Goal: Obtain resource: Download file/media

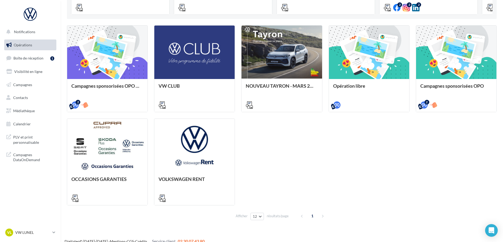
scroll to position [152, 0]
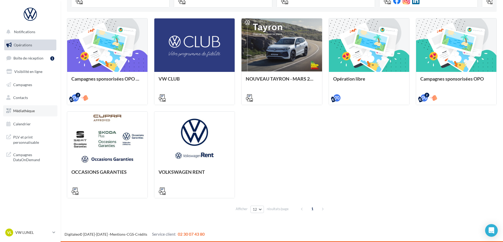
click at [29, 113] on link "Médiathèque" at bounding box center [30, 110] width 54 height 11
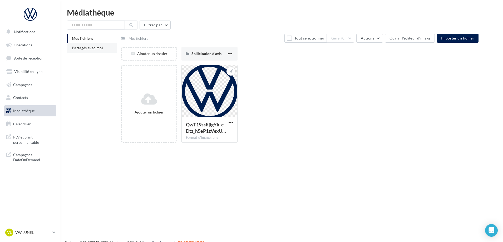
click at [94, 49] on span "Partagés avec moi" at bounding box center [87, 48] width 31 height 4
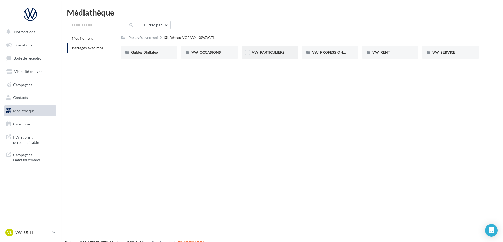
click at [274, 57] on div "VW_PARTICULIERS" at bounding box center [270, 53] width 56 height 14
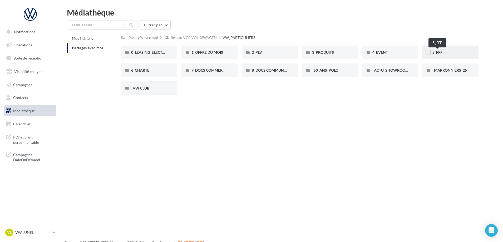
click at [442, 53] on span "5_FFF" at bounding box center [437, 52] width 10 height 4
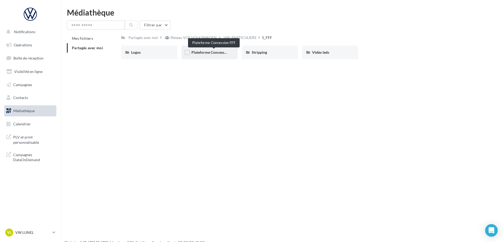
click at [210, 52] on span "Plateforme Concession FFF" at bounding box center [213, 52] width 45 height 4
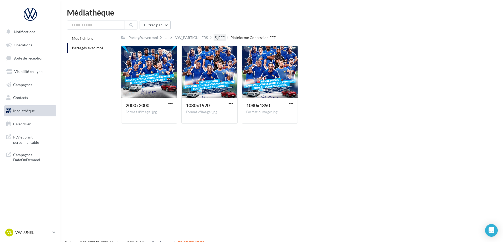
click at [219, 35] on div "5_FFF" at bounding box center [219, 38] width 12 height 8
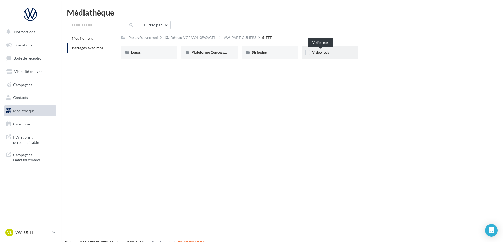
click at [322, 52] on span "Vidéo leds" at bounding box center [320, 52] width 17 height 4
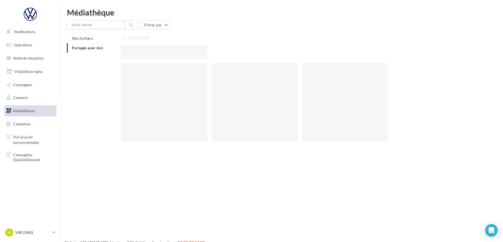
click at [322, 52] on div at bounding box center [301, 52] width 361 height 14
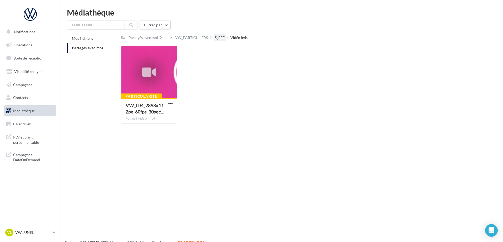
click at [223, 35] on div "5_FFF" at bounding box center [219, 37] width 10 height 5
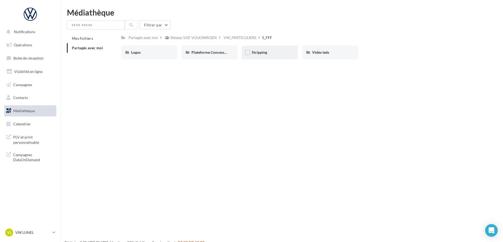
click at [289, 52] on div "Stripping" at bounding box center [270, 53] width 56 height 14
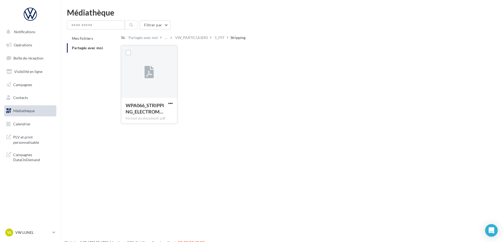
click at [158, 78] on div at bounding box center [149, 72] width 56 height 53
click at [151, 109] on span "WPA066_STRIPPING_ELECTROM…" at bounding box center [145, 108] width 38 height 12
click at [173, 105] on button "button" at bounding box center [170, 103] width 7 height 5
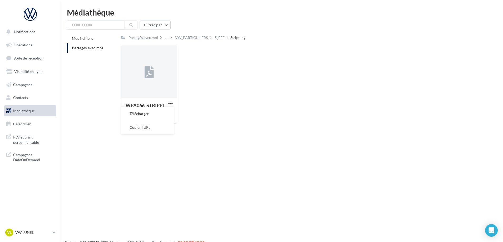
click at [199, 102] on div "WPA066_STRIPPING_ELECTROM… Format du document: pdf Télécharger Copier l'URL WPA…" at bounding box center [301, 87] width 361 height 82
click at [219, 39] on div "5_FFF" at bounding box center [219, 37] width 10 height 5
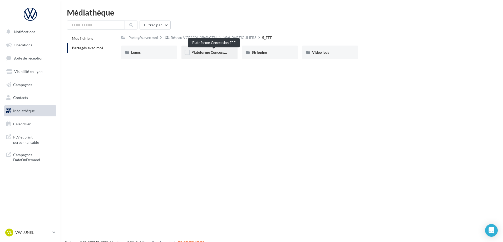
click at [200, 54] on span "Plateforme Concession FFF" at bounding box center [213, 52] width 45 height 4
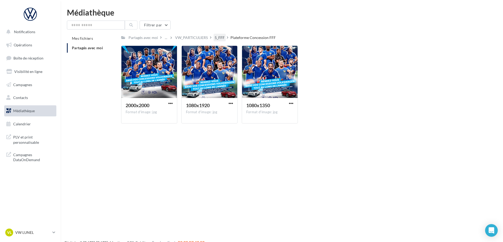
click at [219, 38] on div "5_FFF" at bounding box center [219, 37] width 10 height 5
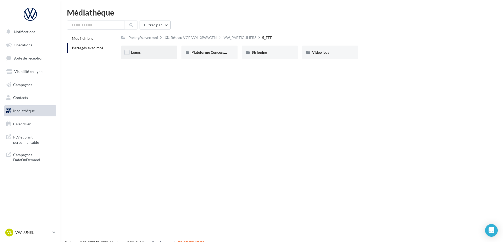
click at [156, 54] on div "Logos" at bounding box center [149, 52] width 36 height 5
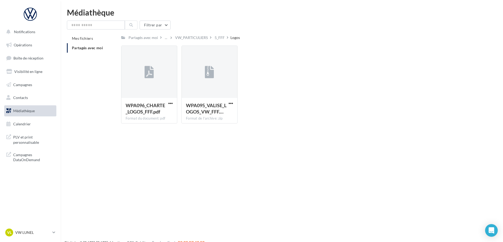
click at [296, 81] on div "WPA096_CHARTE_LOGOS_FFF.pdf Format du document: pdf WPA096_CHARTE_LOGOS_FFF.pdf…" at bounding box center [301, 87] width 361 height 82
click at [216, 34] on div "5_FFF" at bounding box center [219, 38] width 12 height 8
